Goal: Transaction & Acquisition: Purchase product/service

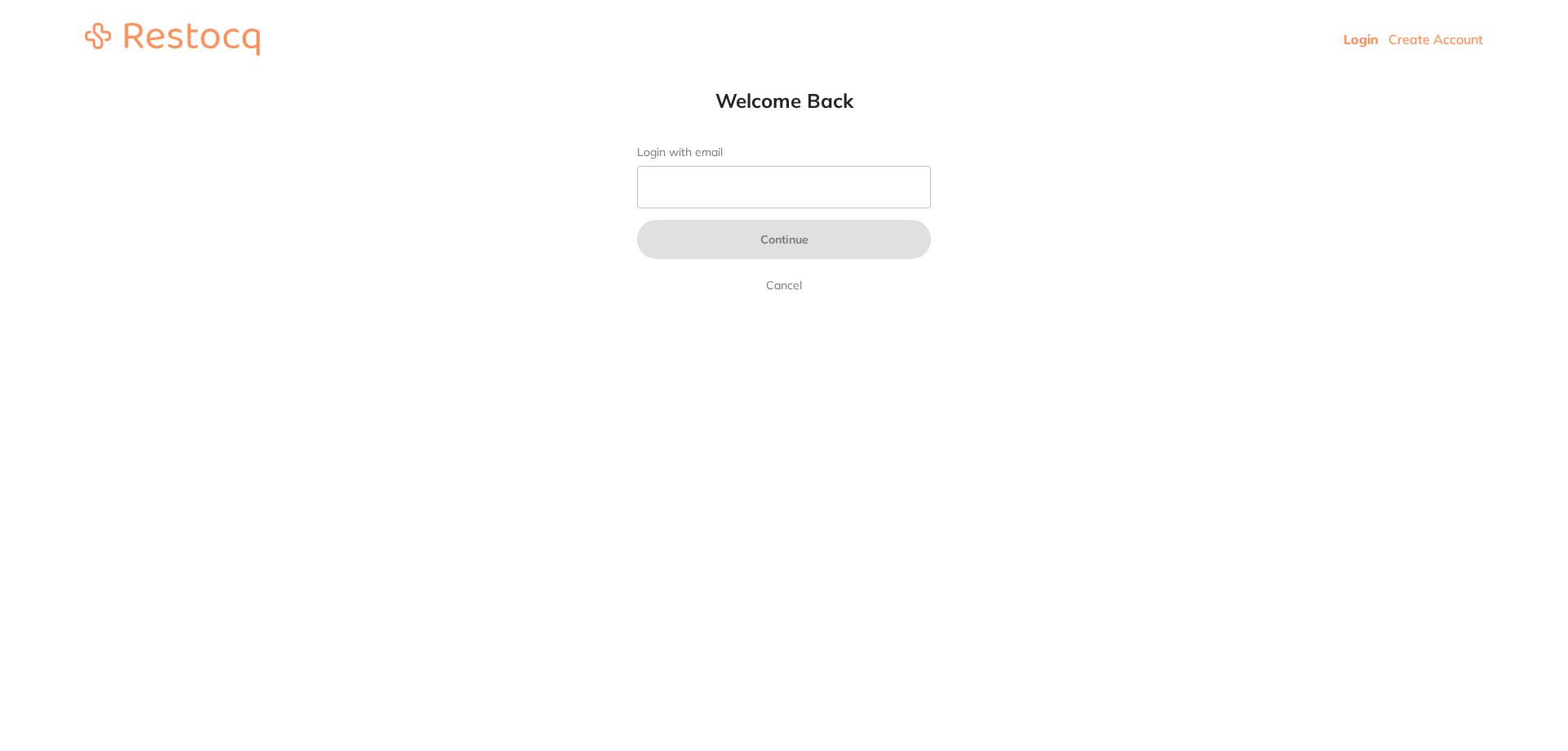
type input "b@[DOMAIN_NAME]"
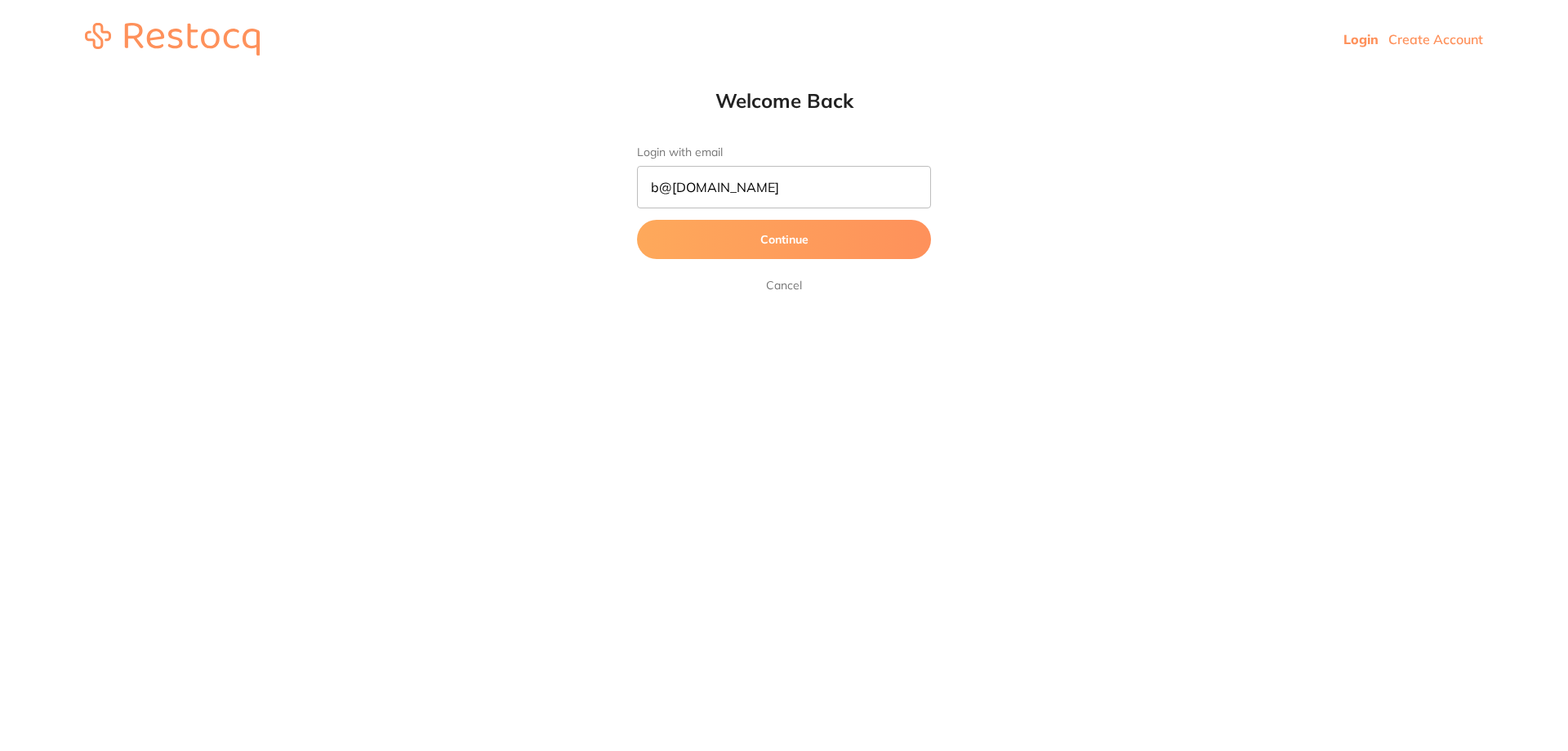
click at [824, 242] on button "Continue" at bounding box center [784, 239] width 294 height 39
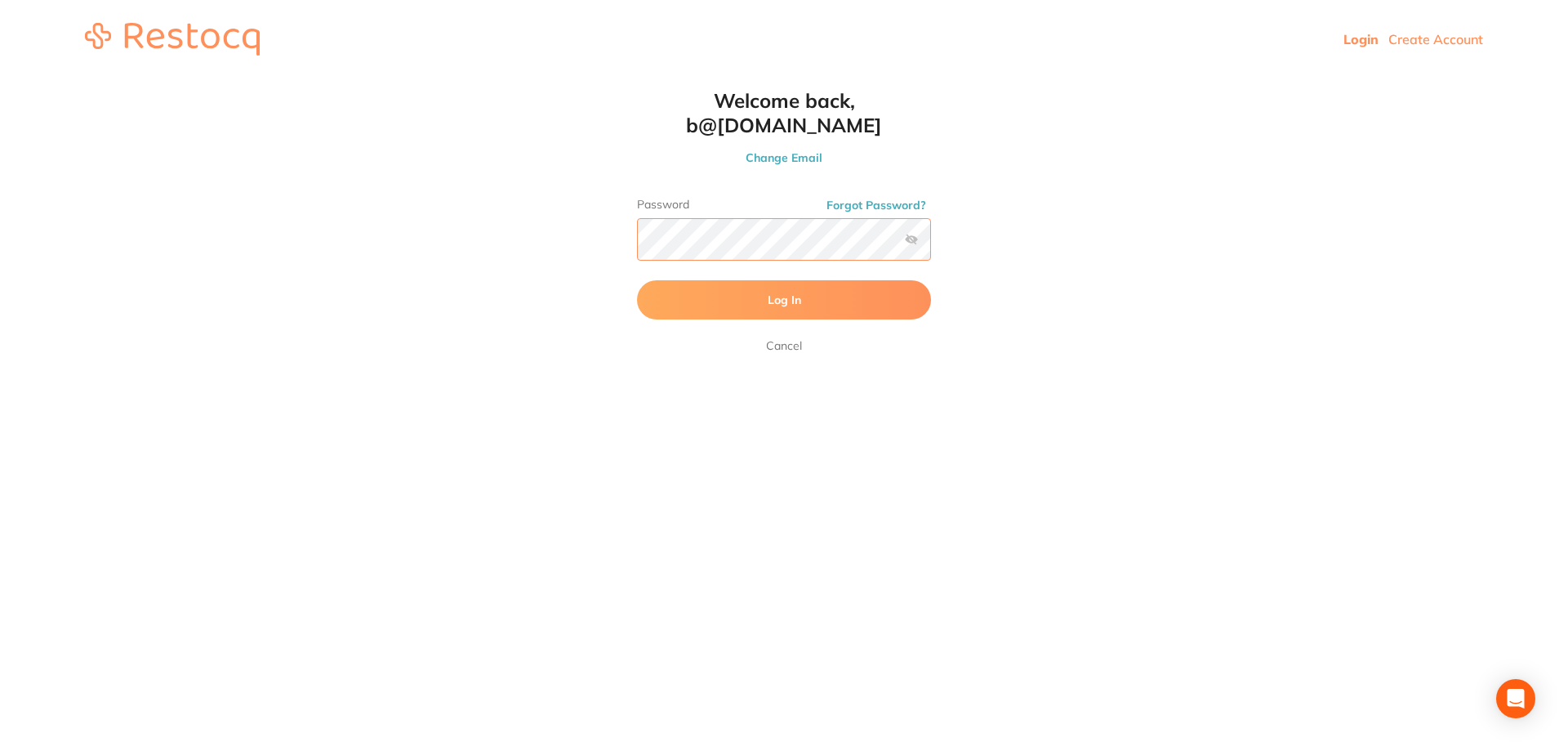
click at [637, 280] on button "Log In" at bounding box center [784, 299] width 294 height 39
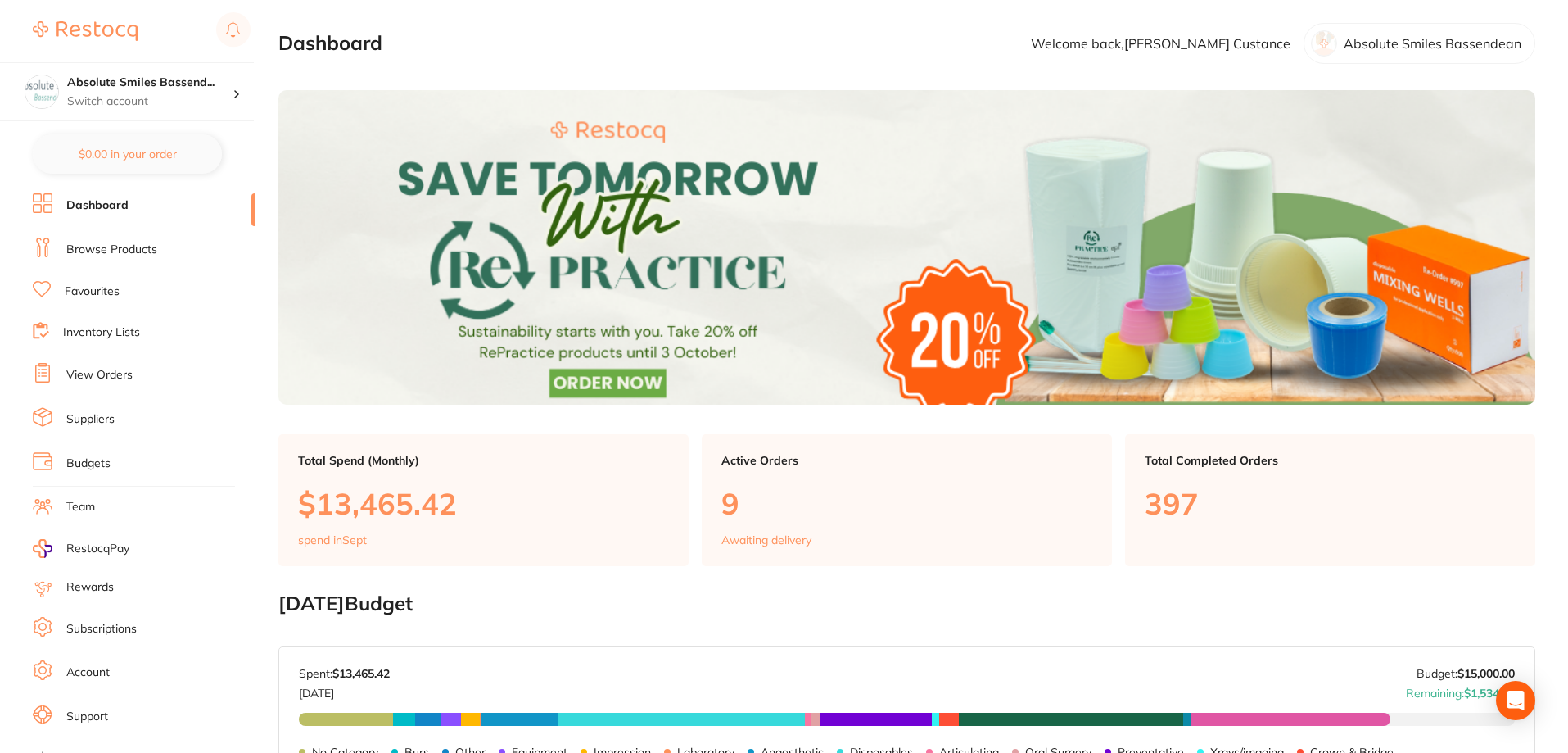
click at [108, 248] on link "Browse Products" at bounding box center [112, 250] width 91 height 17
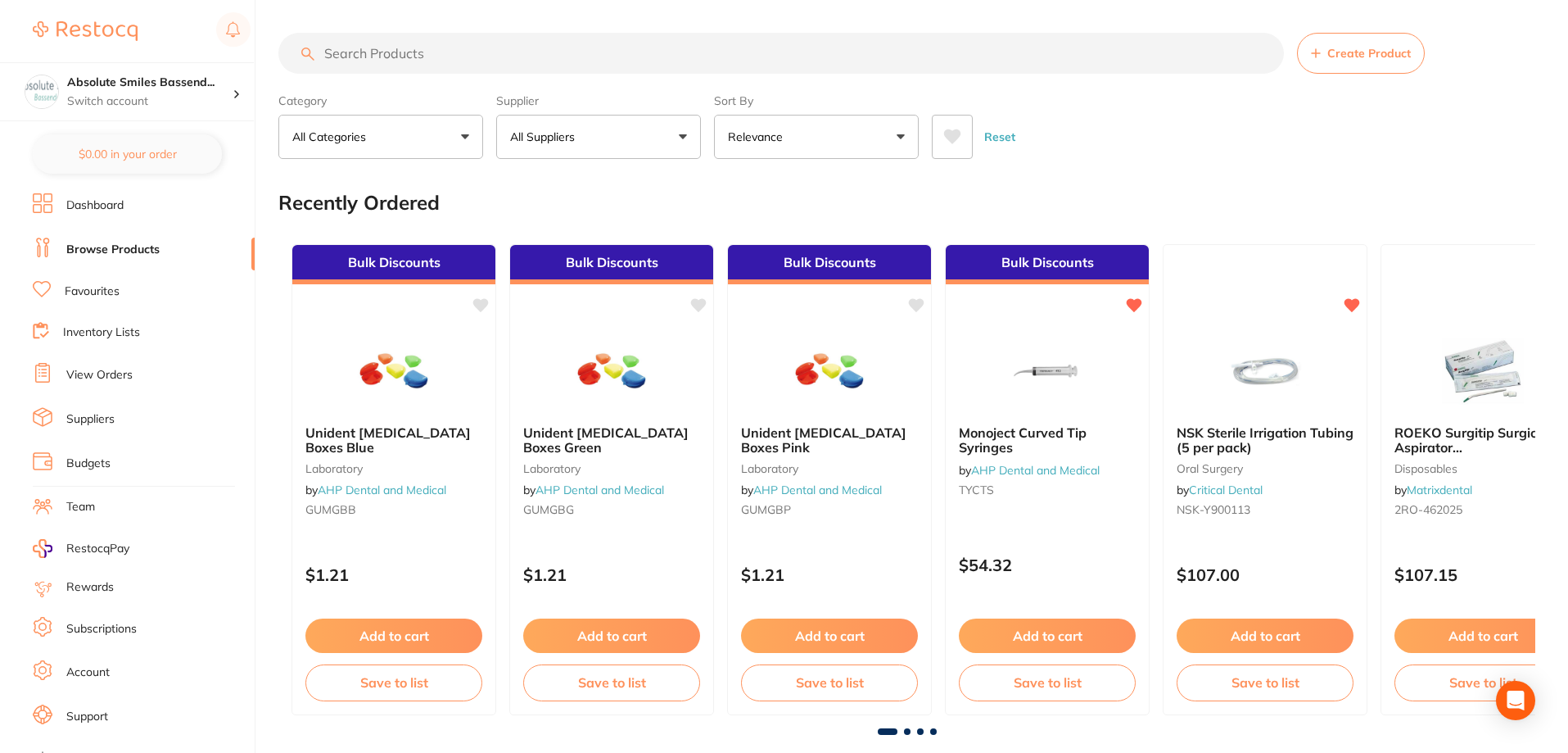
click at [400, 51] on input "search" at bounding box center [781, 53] width 1006 height 41
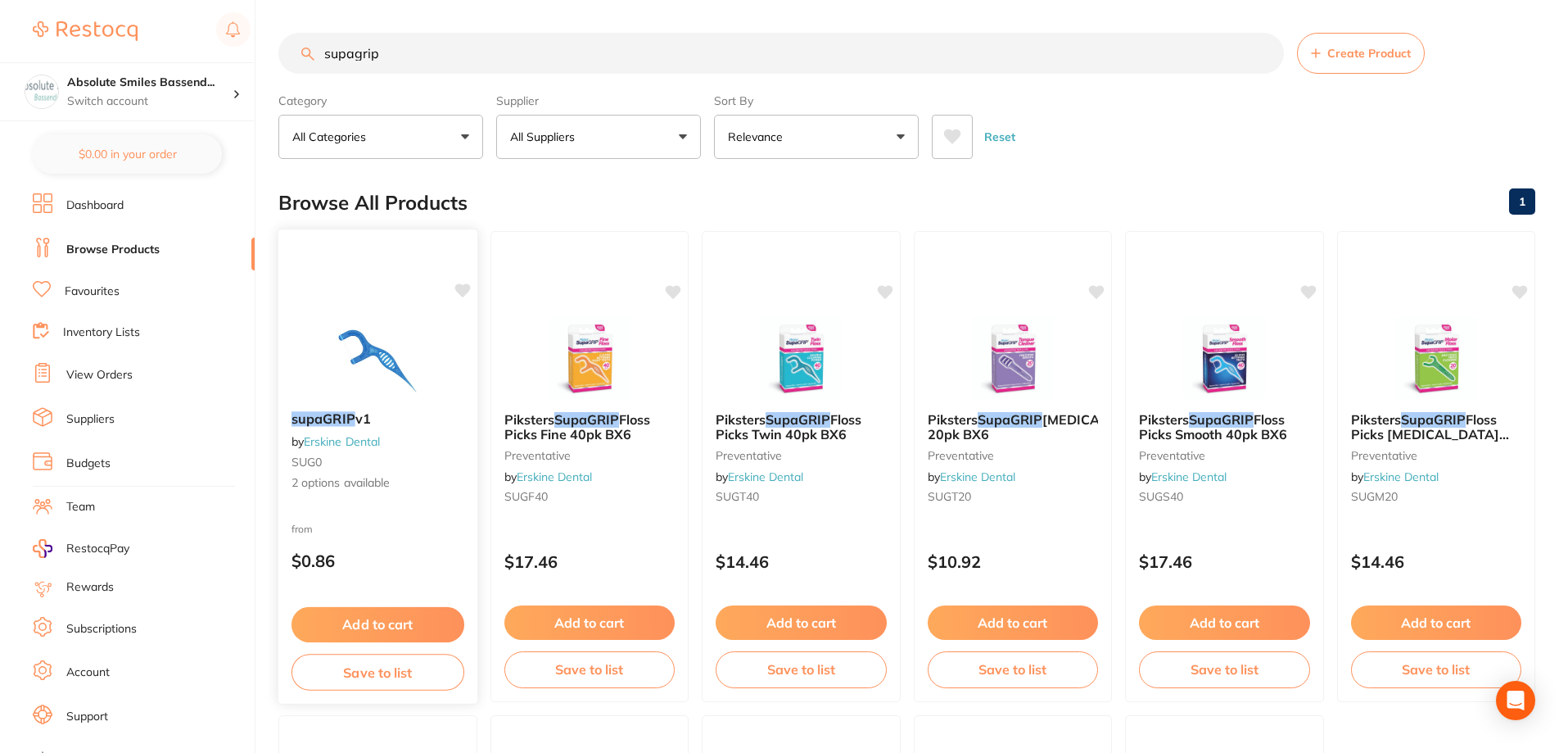
click at [398, 526] on div "from $0.86" at bounding box center [378, 548] width 199 height 59
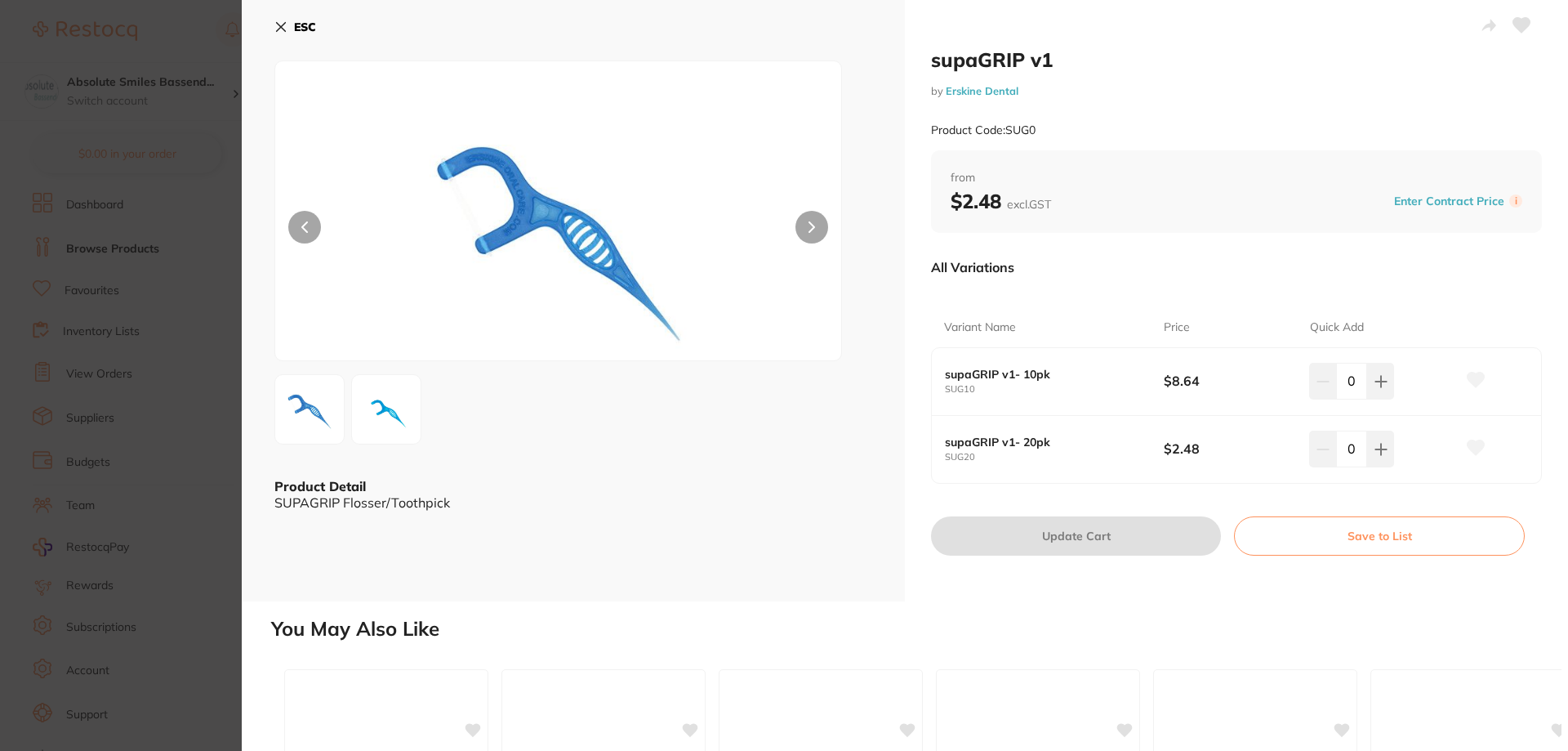
click at [304, 26] on b "ESC" at bounding box center [305, 27] width 22 height 15
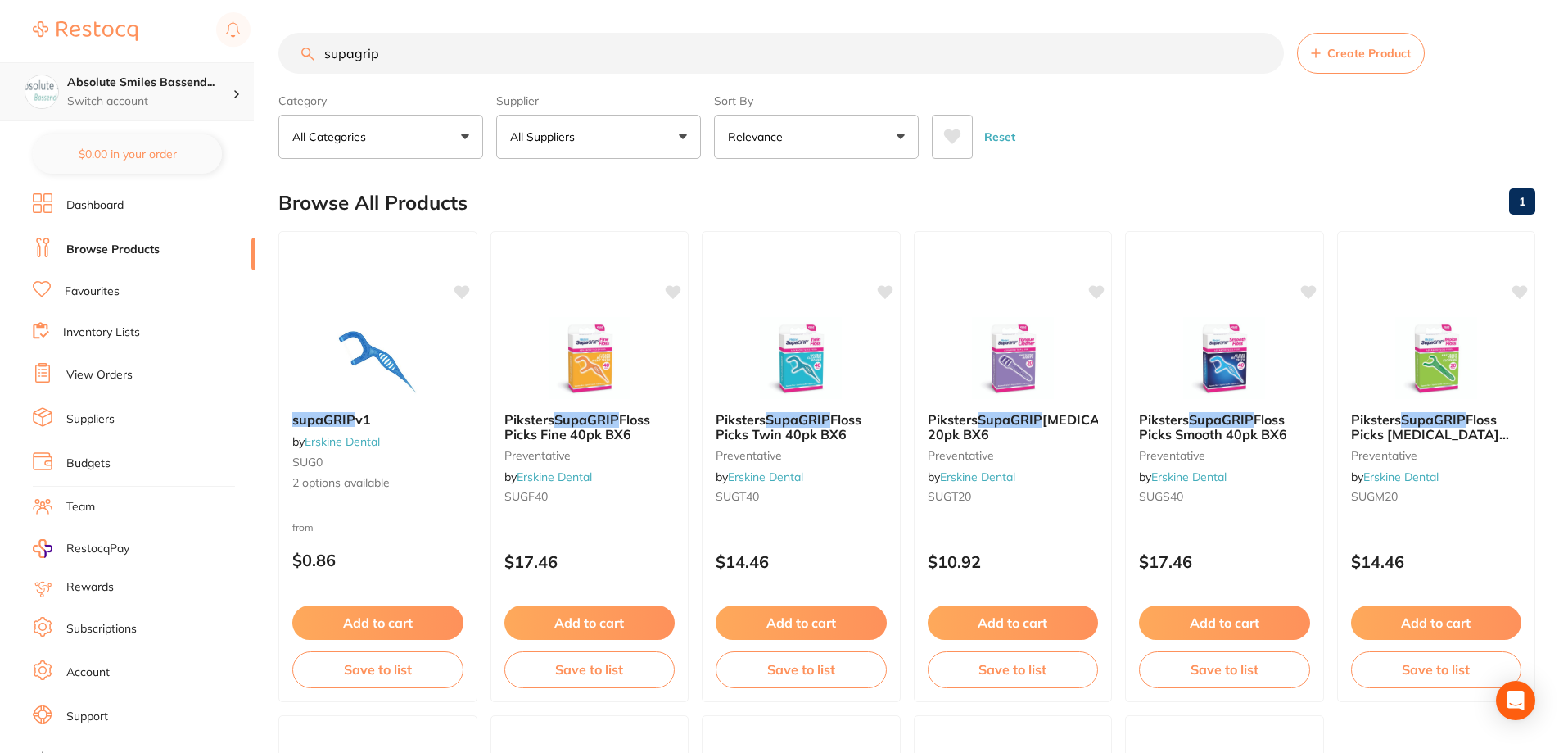
scroll to position [1, 0]
click at [215, 81] on div "$0.00 Absolute Smiles Bassend... Switch account Absolute Smiles Bassendean $0.0…" at bounding box center [784, 376] width 1568 height 753
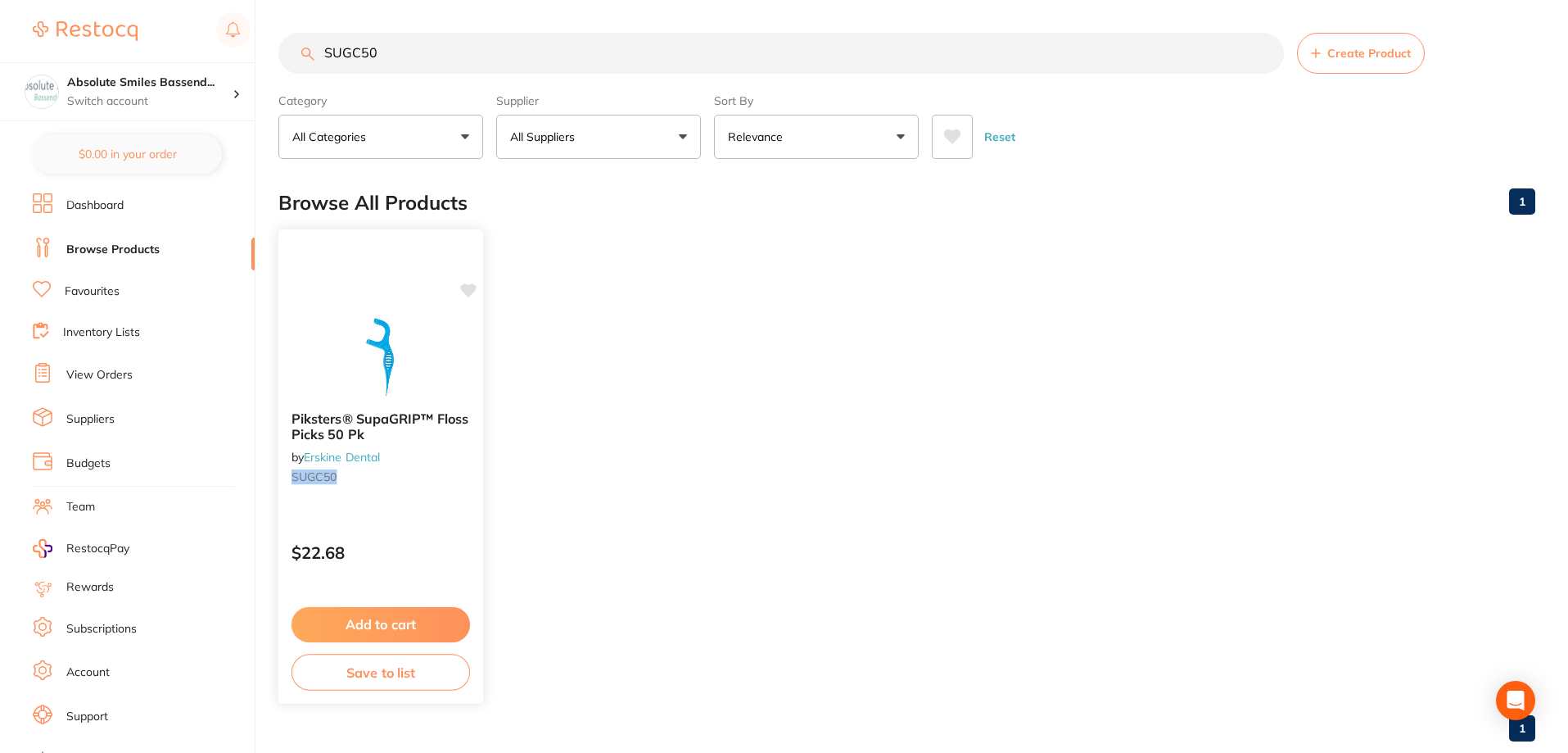
type input "SUGC50"
click at [439, 544] on p "$22.68" at bounding box center [381, 553] width 179 height 19
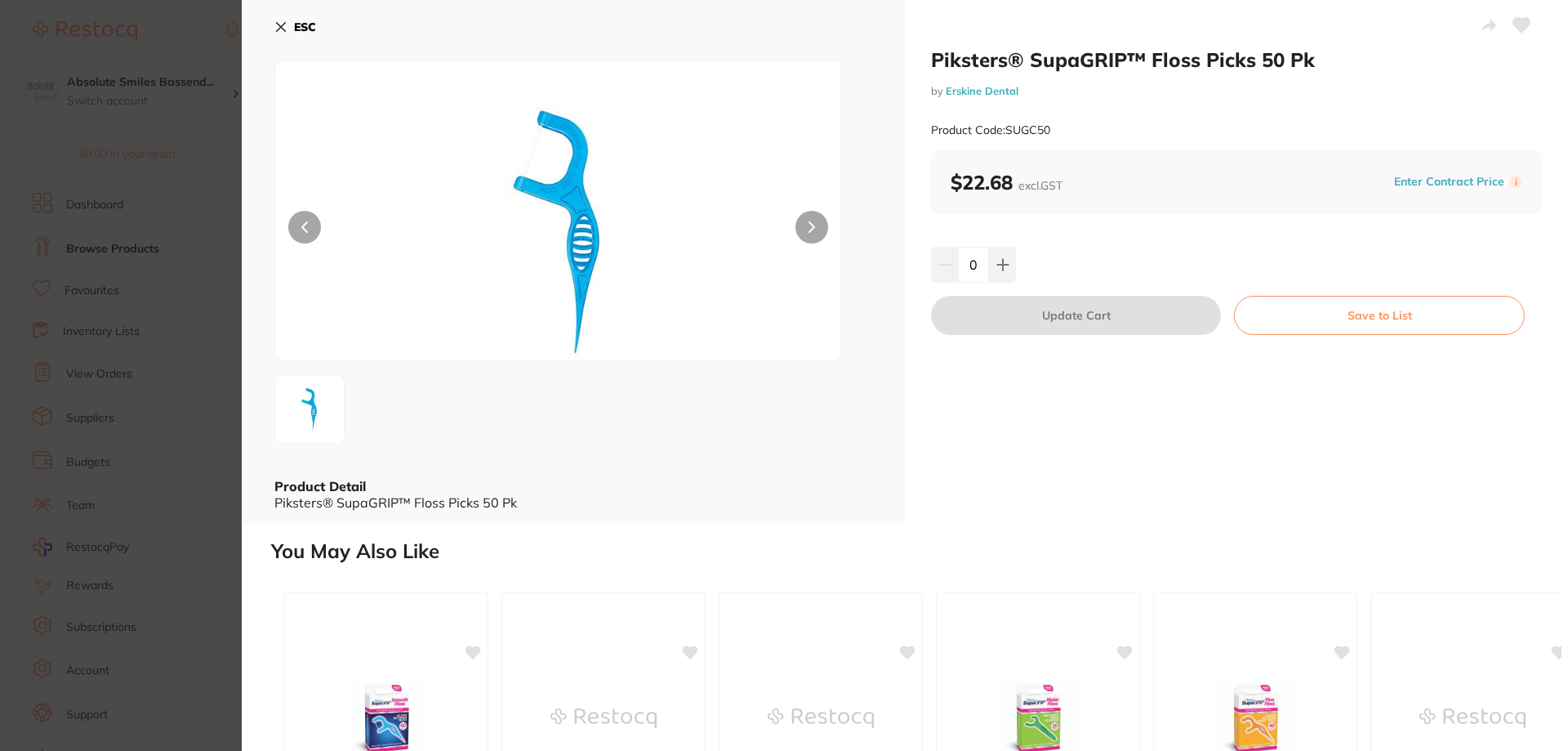
click at [1519, 19] on icon at bounding box center [1522, 26] width 17 height 15
